Goal: Task Accomplishment & Management: Manage account settings

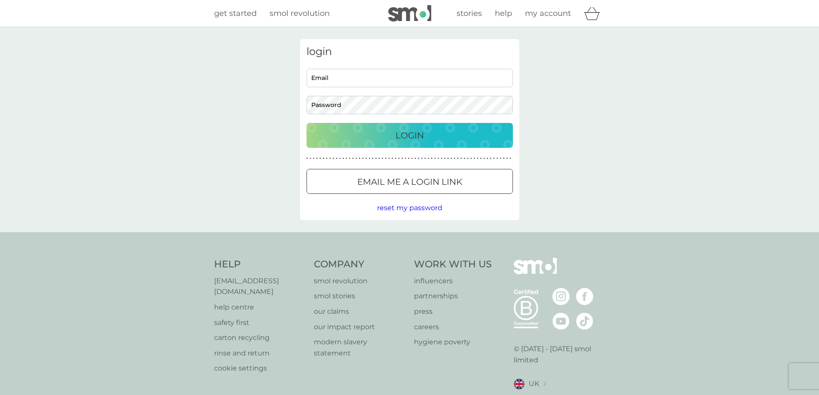
click at [413, 184] on div at bounding box center [409, 181] width 31 height 9
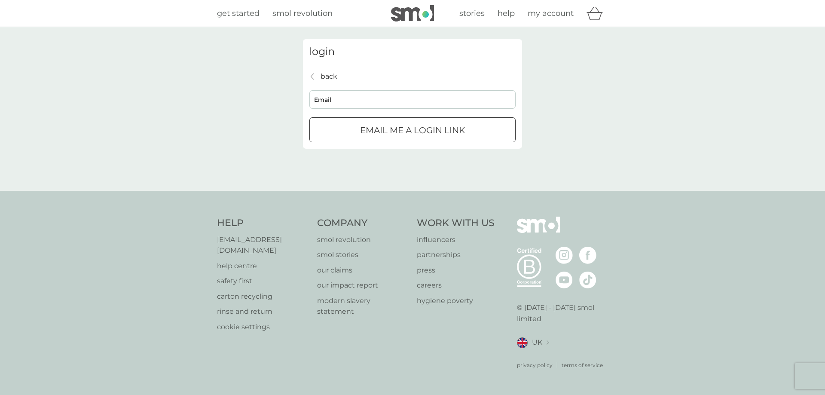
click at [385, 106] on input "Email" at bounding box center [412, 99] width 206 height 18
type input "[EMAIL_ADDRESS][DOMAIN_NAME]"
click at [412, 130] on div "submit" at bounding box center [413, 130] width 2 height 2
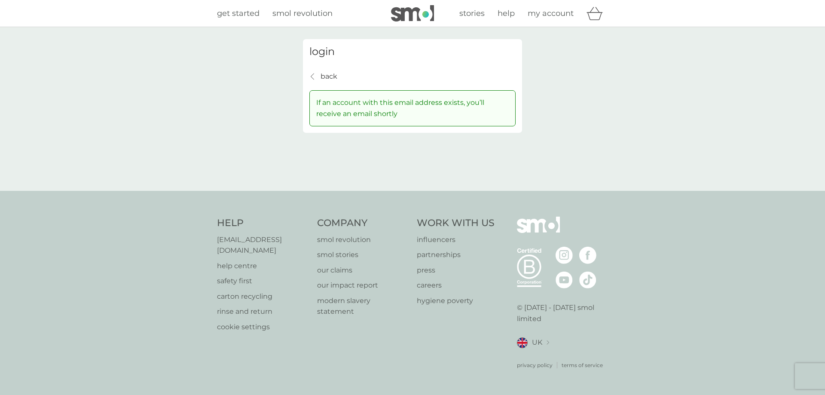
click at [326, 76] on p "back" at bounding box center [329, 76] width 17 height 11
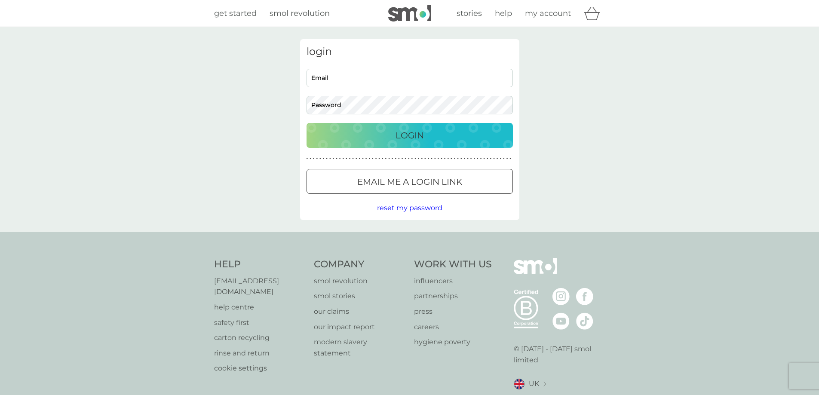
click at [402, 176] on p "Email me a login link" at bounding box center [409, 182] width 105 height 14
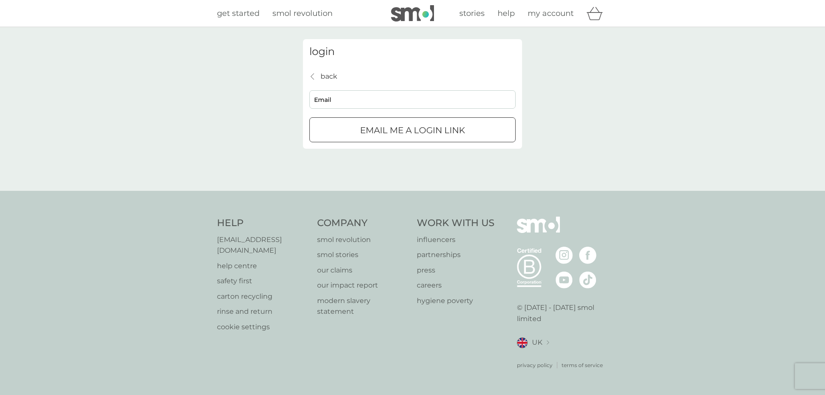
click at [392, 107] on input "Email" at bounding box center [412, 99] width 206 height 18
type input "[EMAIL_ADDRESS][DOMAIN_NAME]"
click at [401, 135] on div "submit" at bounding box center [412, 130] width 31 height 9
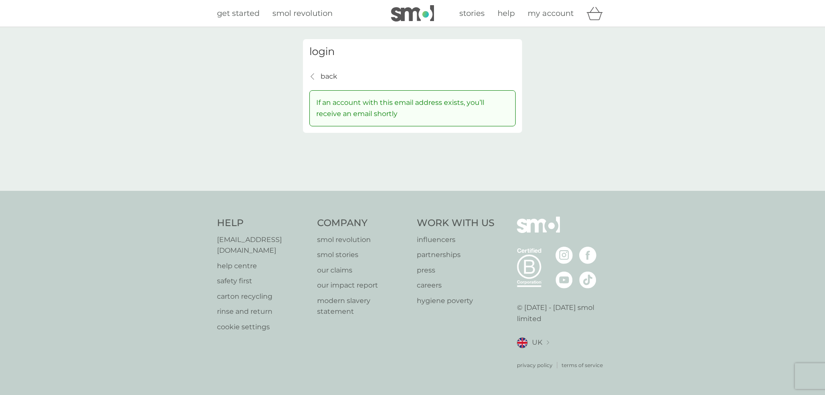
click at [324, 76] on p "back" at bounding box center [329, 76] width 17 height 11
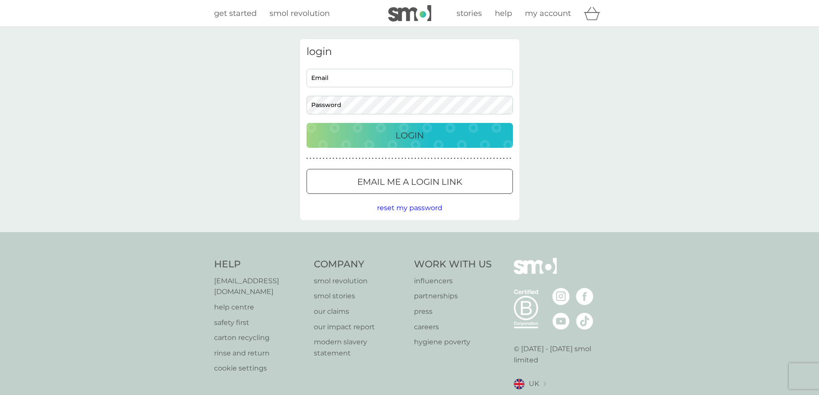
click at [395, 180] on div "Email me a login link" at bounding box center [409, 182] width 205 height 14
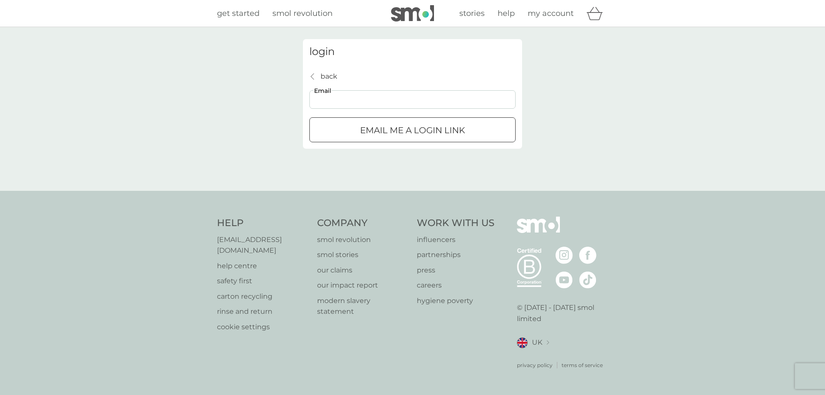
click at [381, 99] on input "Email" at bounding box center [412, 99] width 206 height 18
type input "[EMAIL_ADDRESS][DOMAIN_NAME]"
click at [413, 131] on div "submit" at bounding box center [413, 130] width 2 height 2
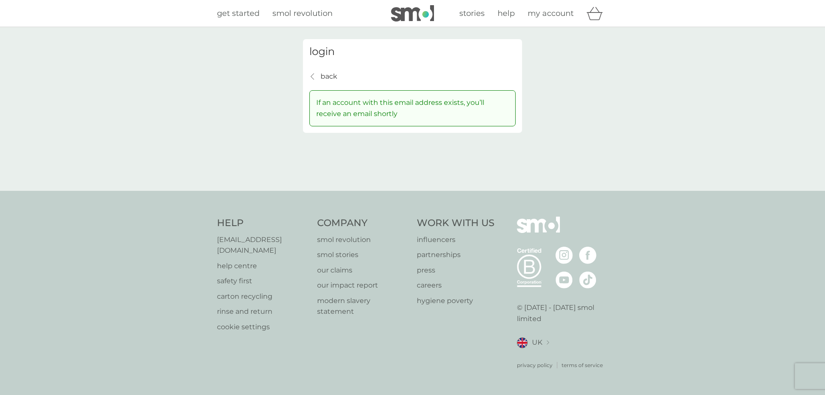
click at [330, 78] on p "back" at bounding box center [329, 76] width 17 height 11
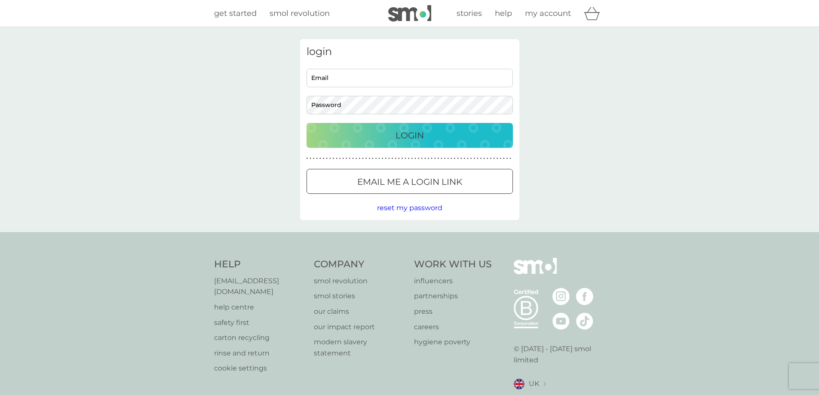
drag, startPoint x: 475, startPoint y: 63, endPoint x: 474, endPoint y: 69, distance: 6.3
click at [474, 65] on div "login Email Password Login ● ● ● ● ● ● ● ● ● ● ● ● ● ● ● ● ● ● ● ● ● ● ● ● ● ● …" at bounding box center [409, 129] width 219 height 181
click at [473, 71] on input "Email" at bounding box center [409, 78] width 206 height 18
click at [306, 123] on button "Login" at bounding box center [409, 135] width 206 height 25
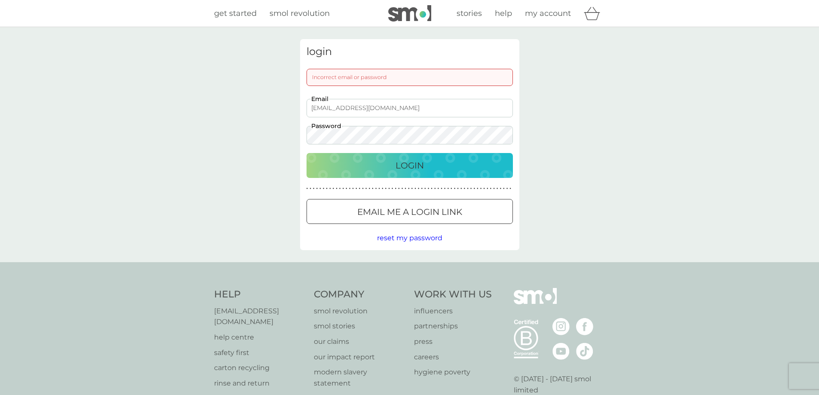
click at [604, 138] on div "login Incorrect email or password [EMAIL_ADDRESS][DOMAIN_NAME] Email Password L…" at bounding box center [409, 144] width 819 height 235
drag, startPoint x: 434, startPoint y: 109, endPoint x: 294, endPoint y: 109, distance: 140.5
click at [294, 109] on div "login Incorrect email or password [EMAIL_ADDRESS][DOMAIN_NAME] Email Password L…" at bounding box center [410, 144] width 232 height 211
paste input "email"
type input "[PERSON_NAME][EMAIL_ADDRESS][DOMAIN_NAME]"
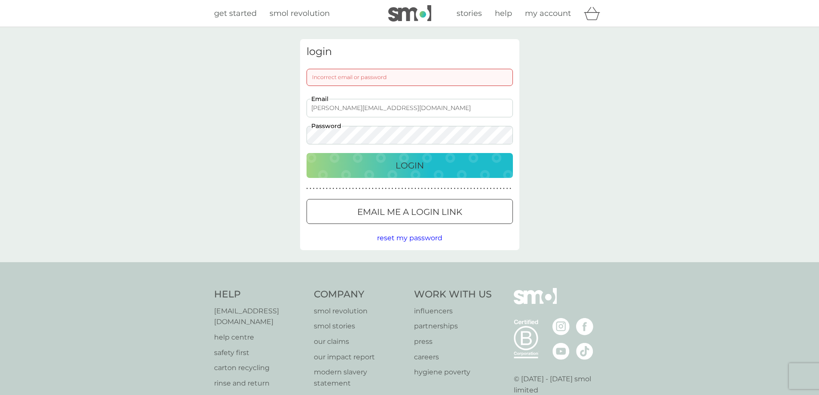
click at [373, 167] on div "Login" at bounding box center [409, 166] width 189 height 14
click at [623, 156] on div "login Incorrect email or password [PERSON_NAME][EMAIL_ADDRESS][DOMAIN_NAME] Ema…" at bounding box center [409, 144] width 819 height 235
click at [277, 138] on div "login Incorrect email or password [PERSON_NAME][EMAIL_ADDRESS][DOMAIN_NAME] Ema…" at bounding box center [409, 144] width 819 height 235
click at [306, 153] on button "Login" at bounding box center [409, 165] width 206 height 25
